Goal: Information Seeking & Learning: Learn about a topic

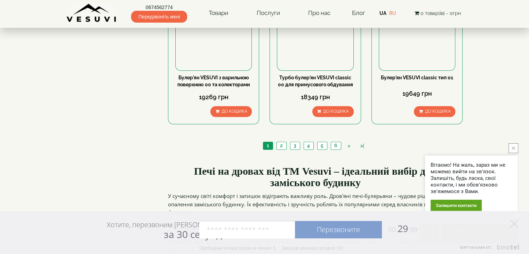
scroll to position [869, 0]
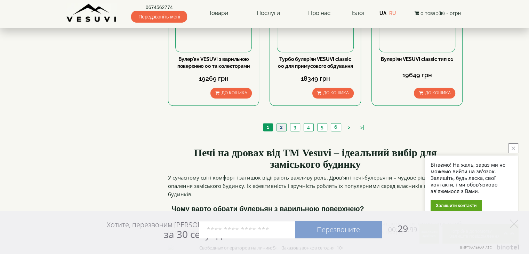
click at [282, 123] on link "2" at bounding box center [281, 126] width 10 height 7
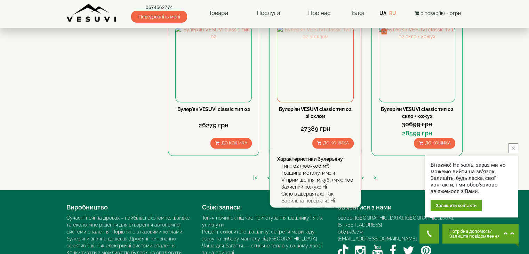
scroll to position [813, 0]
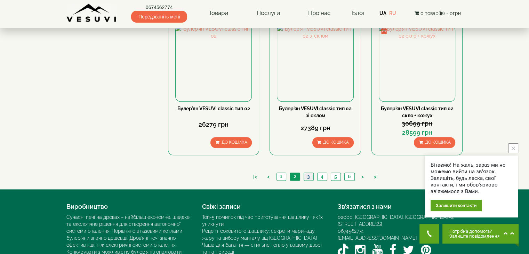
click at [308, 173] on link "3" at bounding box center [308, 176] width 10 height 7
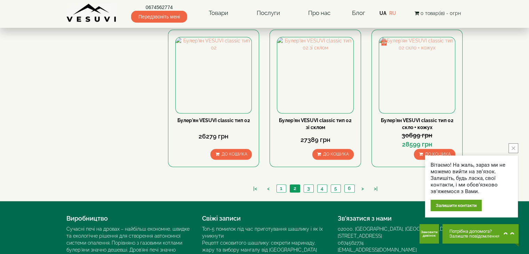
scroll to position [813, 0]
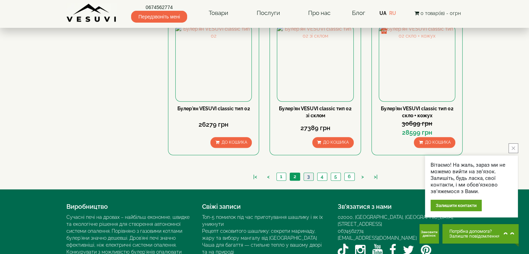
click at [311, 173] on link "3" at bounding box center [308, 176] width 10 height 7
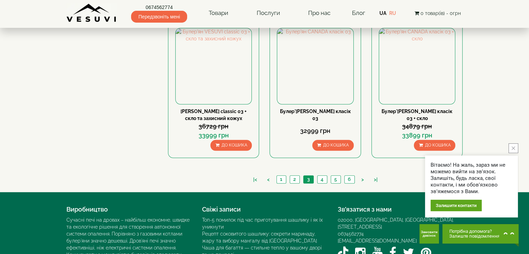
scroll to position [813, 0]
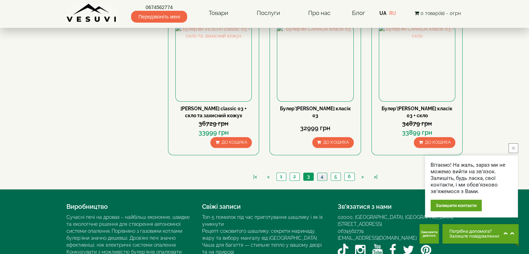
click at [325, 173] on link "4" at bounding box center [322, 176] width 10 height 7
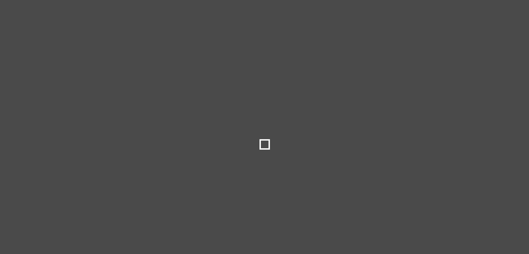
type input "*****"
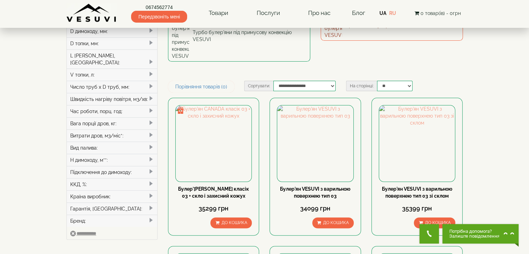
scroll to position [209, 0]
